Goal: Task Accomplishment & Management: Manage account settings

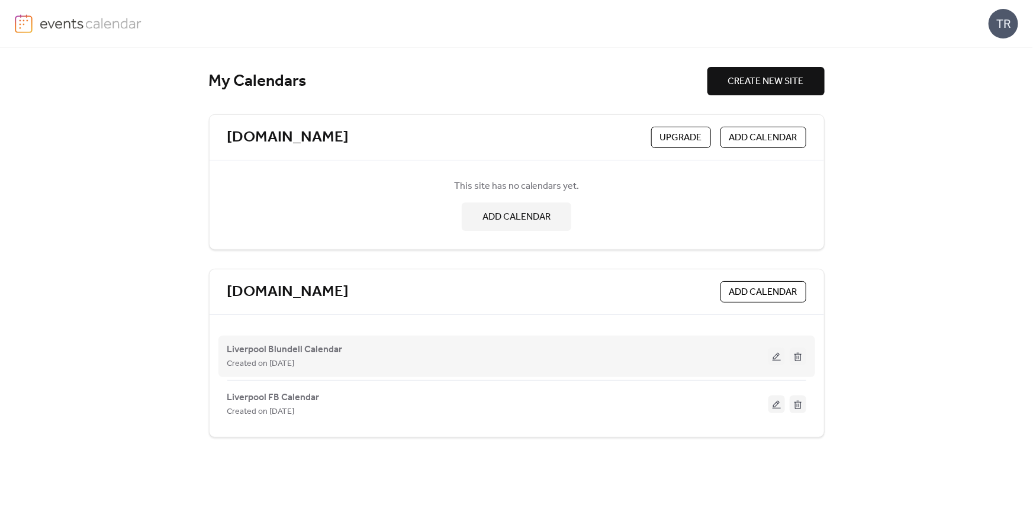
click at [777, 360] on button at bounding box center [777, 357] width 17 height 18
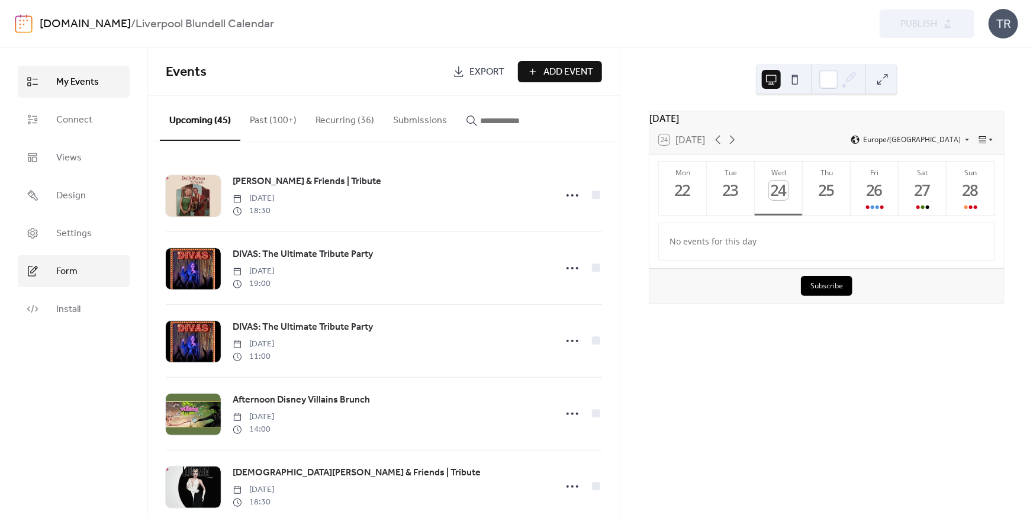
click at [66, 261] on link "Form" at bounding box center [74, 271] width 112 height 32
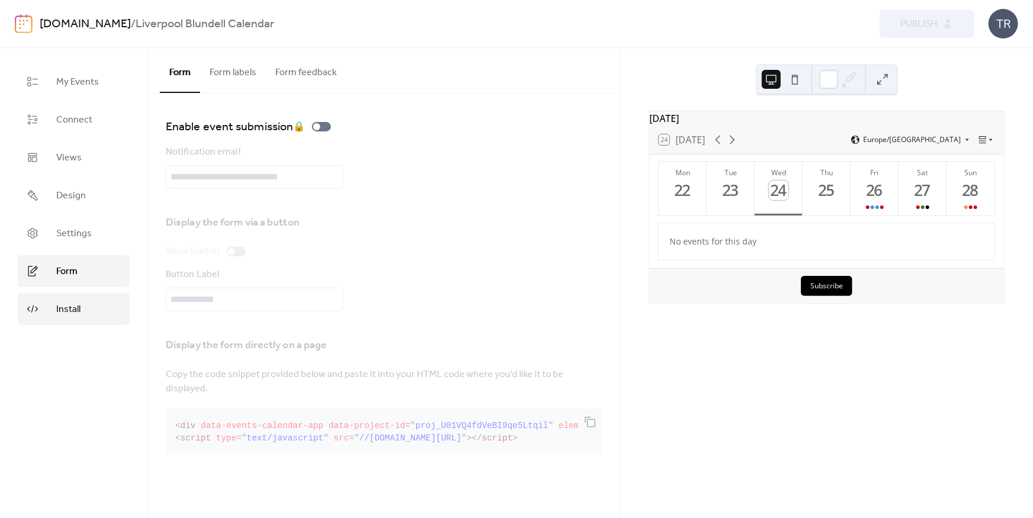
click at [82, 316] on link "Install" at bounding box center [74, 309] width 112 height 32
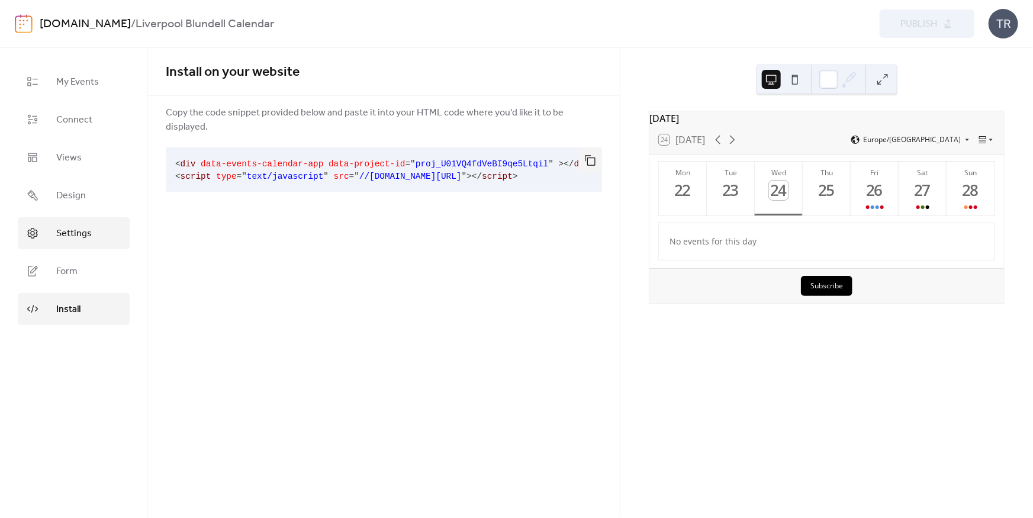
click at [86, 233] on span "Settings" at bounding box center [74, 234] width 36 height 14
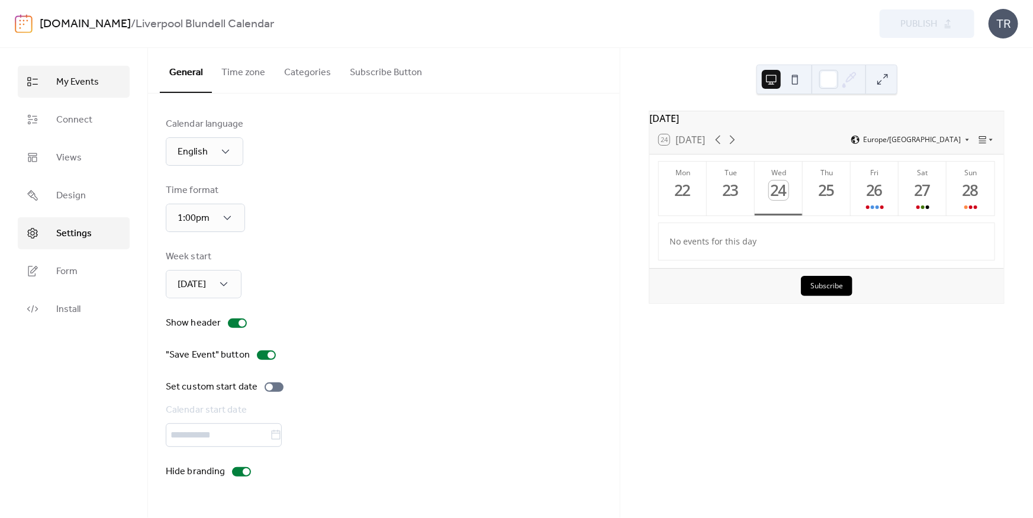
click at [88, 75] on span "My Events" at bounding box center [77, 82] width 43 height 14
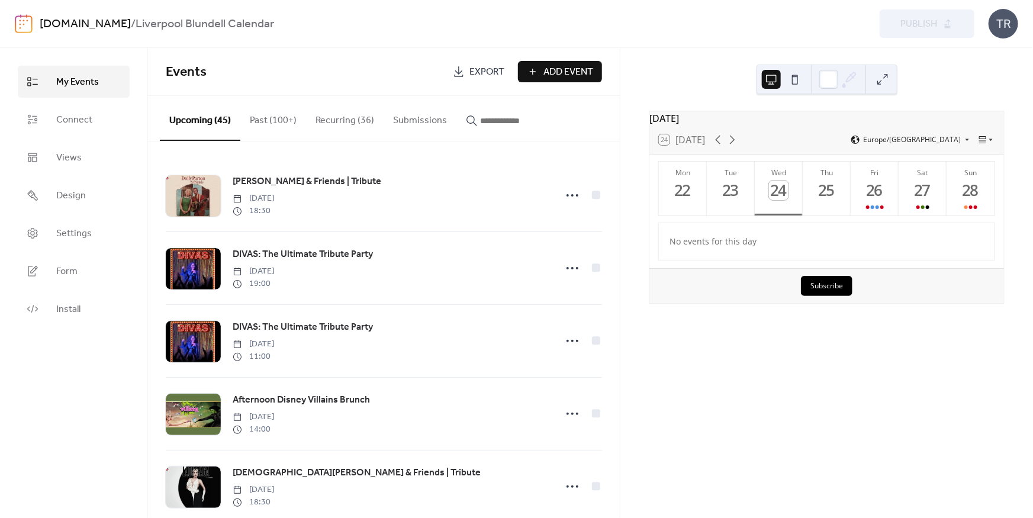
click at [1007, 28] on div "TR" at bounding box center [1004, 24] width 30 height 30
click at [973, 55] on span "Account" at bounding box center [980, 53] width 35 height 14
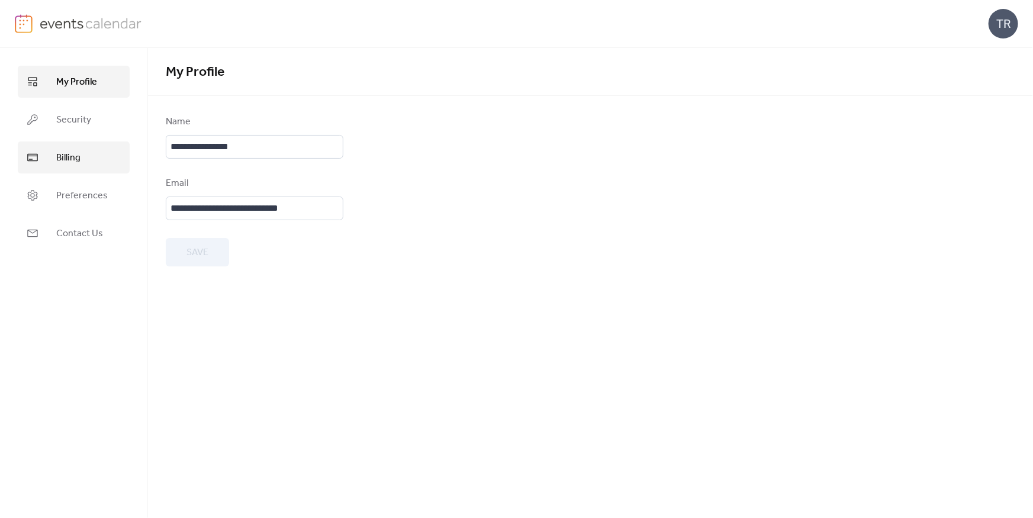
click at [74, 160] on span "Billing" at bounding box center [68, 158] width 24 height 14
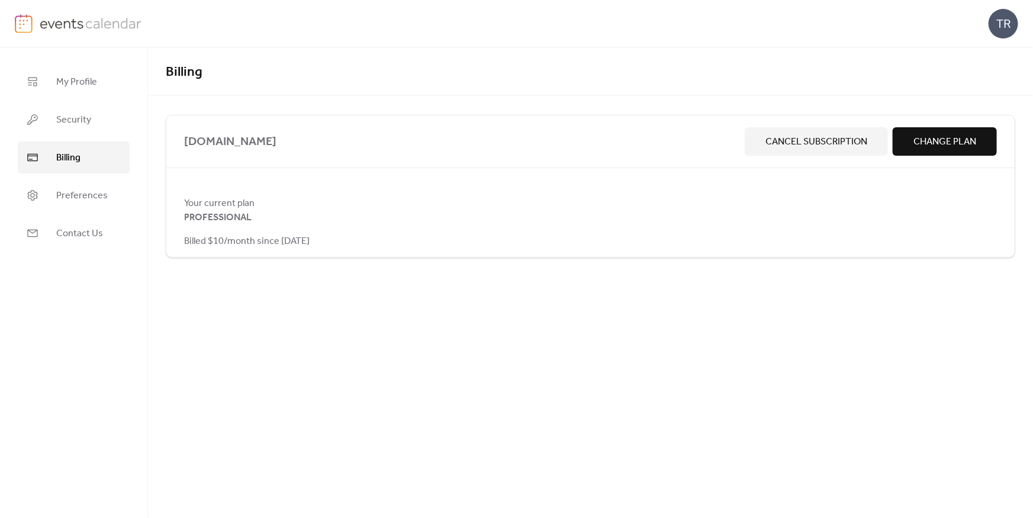
click at [912, 150] on button "Change Plan" at bounding box center [945, 141] width 104 height 28
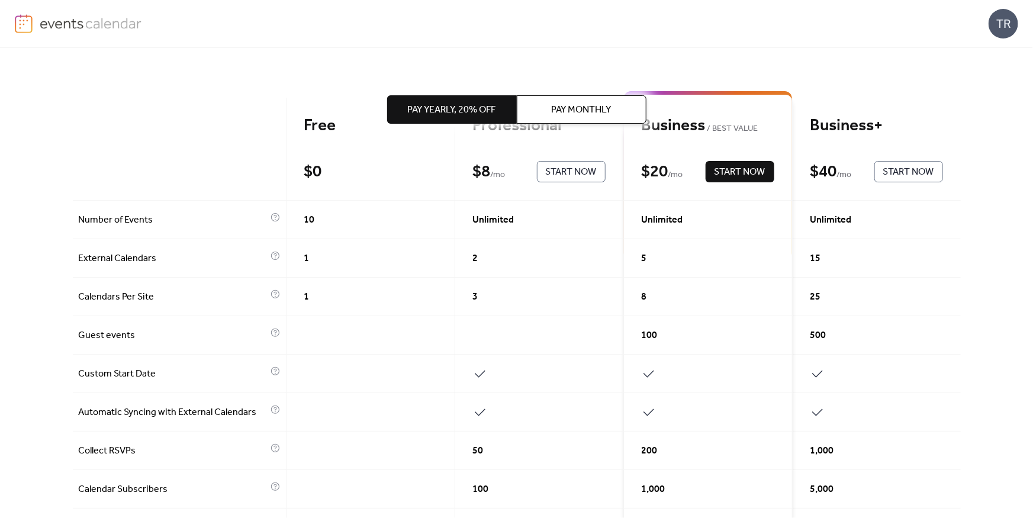
scroll to position [74, 0]
